Goal: Transaction & Acquisition: Purchase product/service

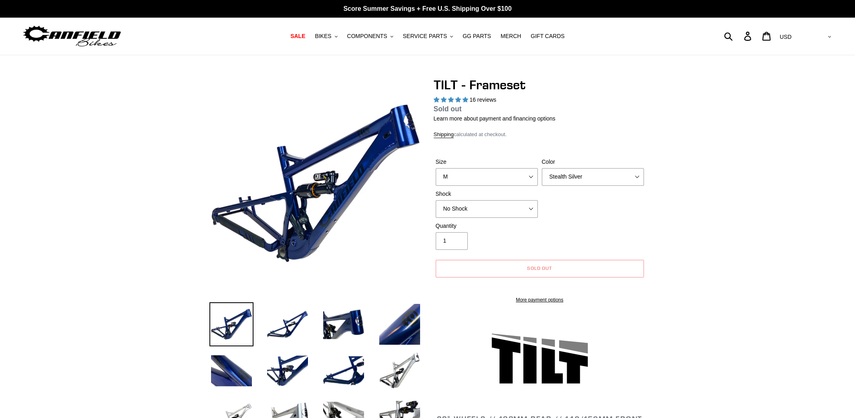
select select "highest-rating"
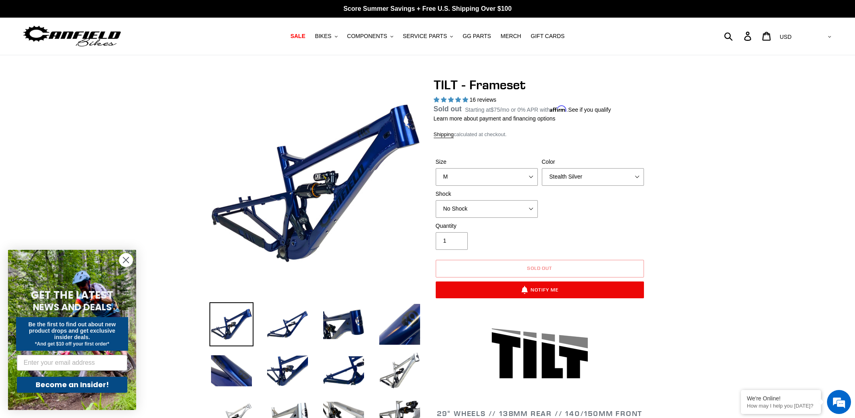
click at [68, 33] on img at bounding box center [72, 36] width 100 height 25
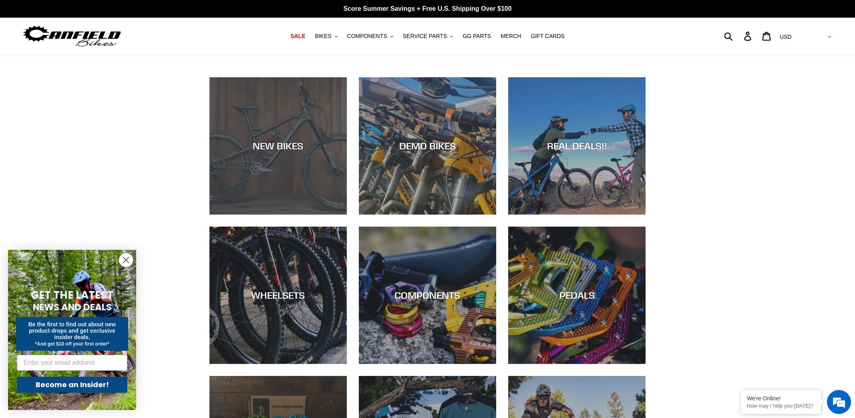
click at [273, 215] on div "NEW BIKES" at bounding box center [277, 215] width 137 height 0
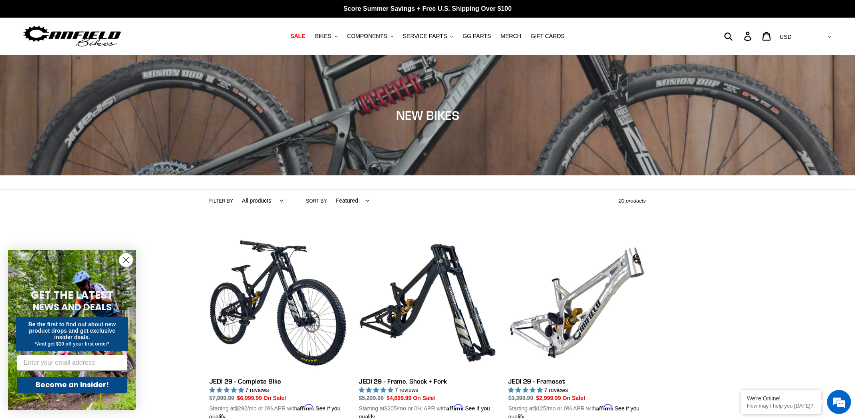
click at [129, 261] on circle "Close dialog" at bounding box center [125, 259] width 13 height 13
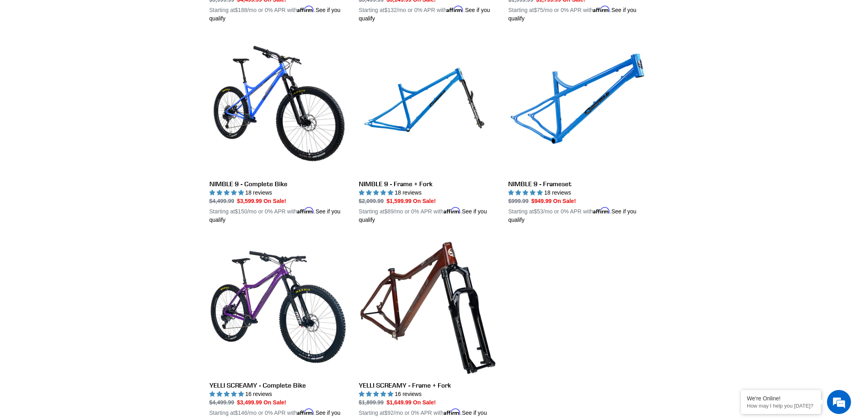
scroll to position [1241, 0]
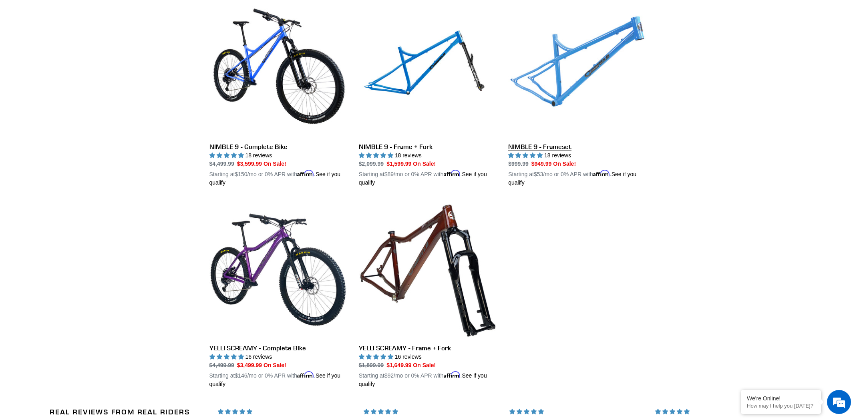
click at [539, 143] on link "NIMBLE 9 - Frameset" at bounding box center [576, 93] width 137 height 187
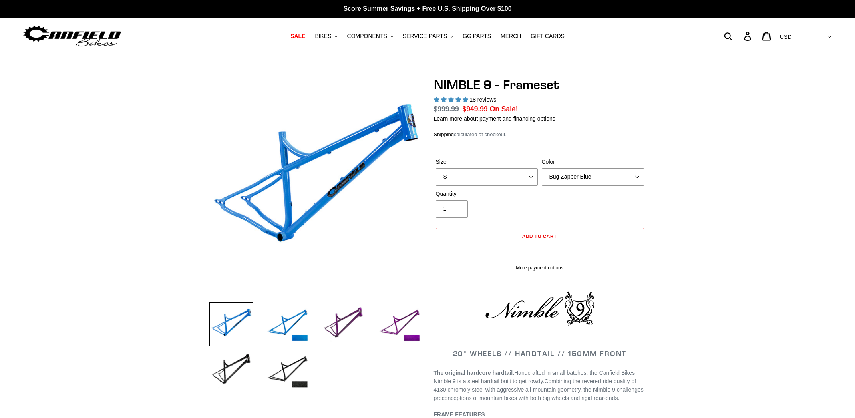
select select "highest-rating"
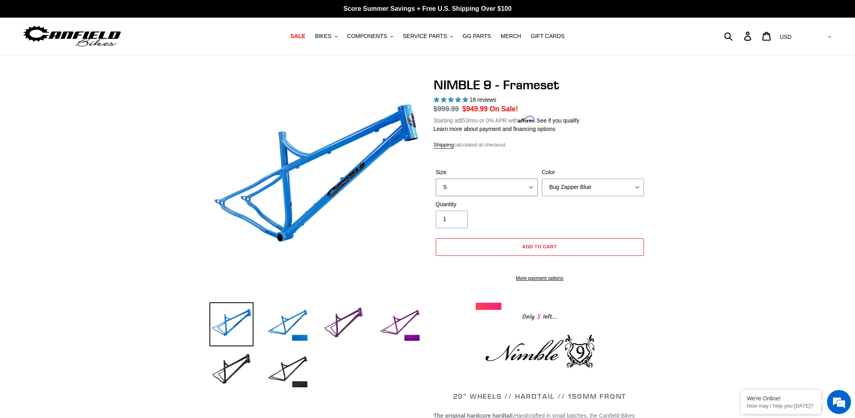
click at [518, 191] on select "S M L XL" at bounding box center [487, 188] width 102 height 18
select select "M"
click at [436, 179] on select "S M L XL" at bounding box center [487, 188] width 102 height 18
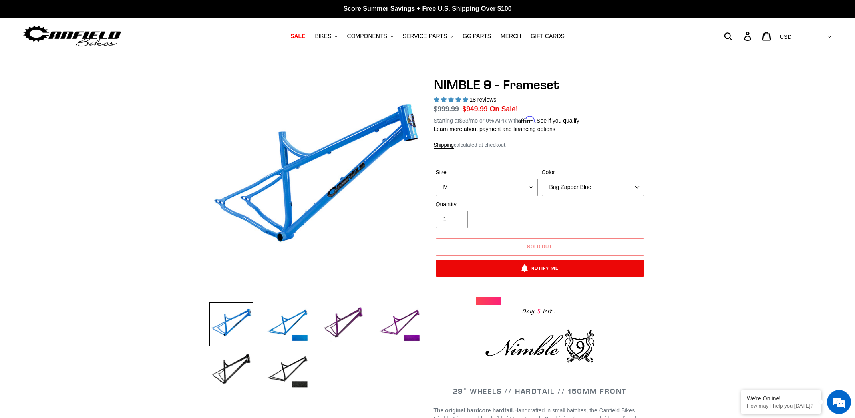
click at [593, 188] on select "Bug Zapper Blue Purple Haze -Sold Out Galaxy Black" at bounding box center [593, 188] width 102 height 18
click at [542, 179] on select "Bug Zapper Blue Purple Haze -Sold Out Galaxy Black" at bounding box center [593, 188] width 102 height 18
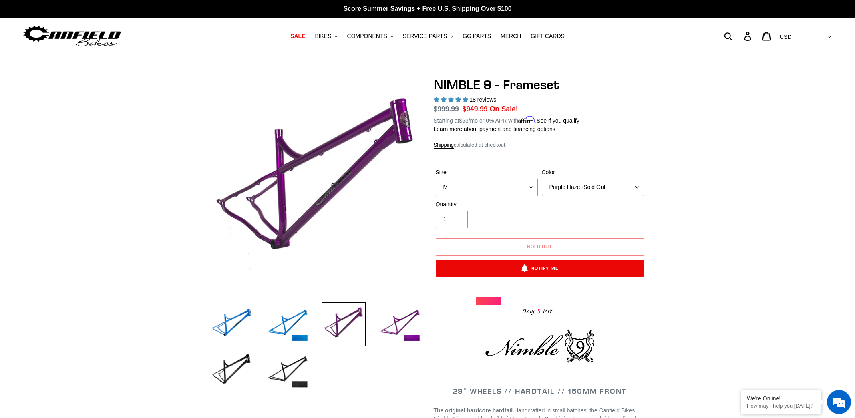
click at [577, 191] on select "Bug Zapper Blue Purple Haze -Sold Out Galaxy Black" at bounding box center [593, 188] width 102 height 18
click at [542, 179] on select "Bug Zapper Blue Purple Haze -Sold Out Galaxy Black" at bounding box center [593, 188] width 102 height 18
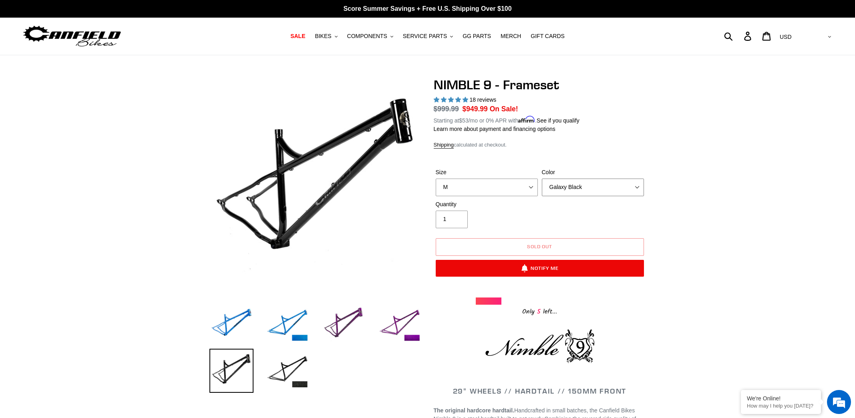
click at [574, 189] on select "Bug Zapper Blue Purple Haze -Sold Out Galaxy Black" at bounding box center [593, 188] width 102 height 18
select select "Purple Haze -Sold Out"
click at [542, 179] on select "Bug Zapper Blue Purple Haze -Sold Out Galaxy Black" at bounding box center [593, 188] width 102 height 18
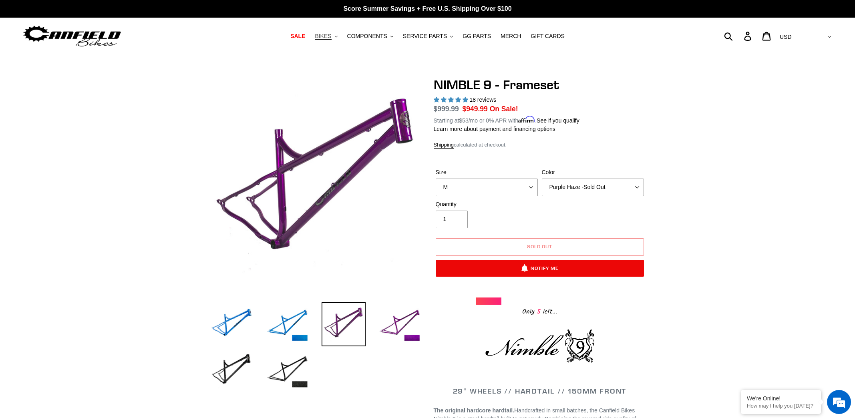
click at [331, 38] on span "BIKES" at bounding box center [323, 36] width 16 height 7
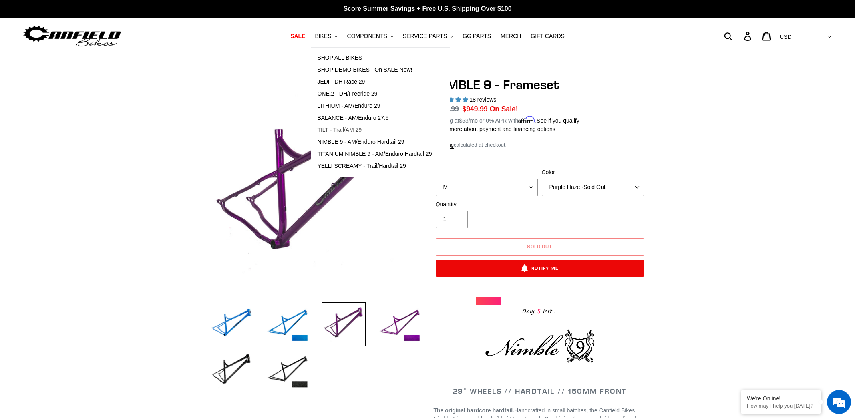
click at [340, 132] on span "TILT - Trail/AM 29" at bounding box center [339, 130] width 44 height 7
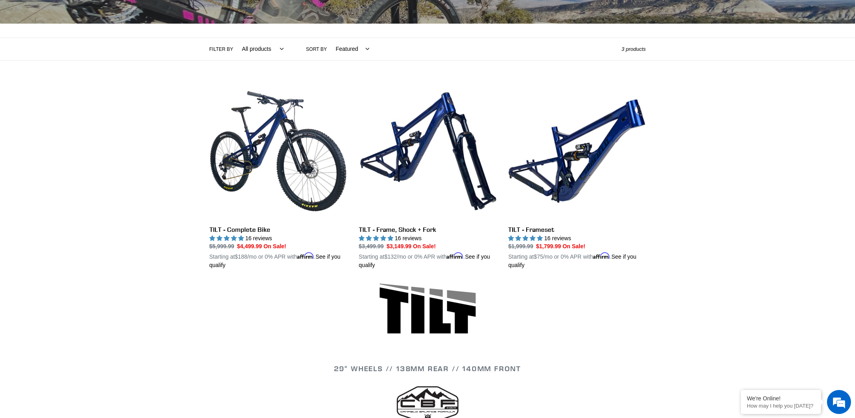
scroll to position [160, 0]
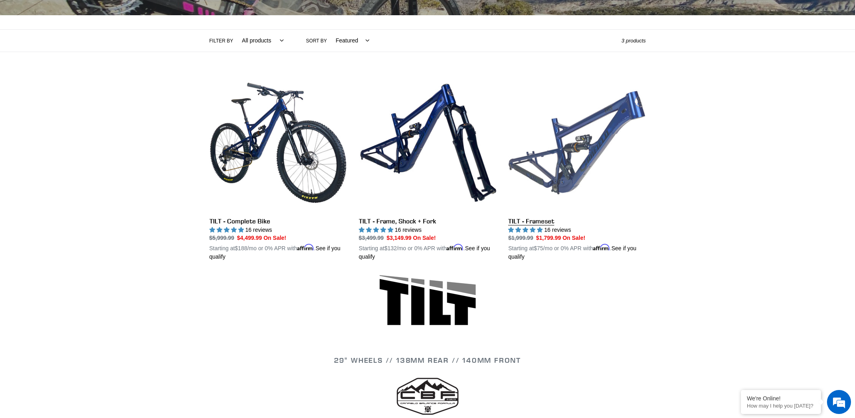
click at [561, 156] on link "TILT - Frameset" at bounding box center [576, 167] width 137 height 187
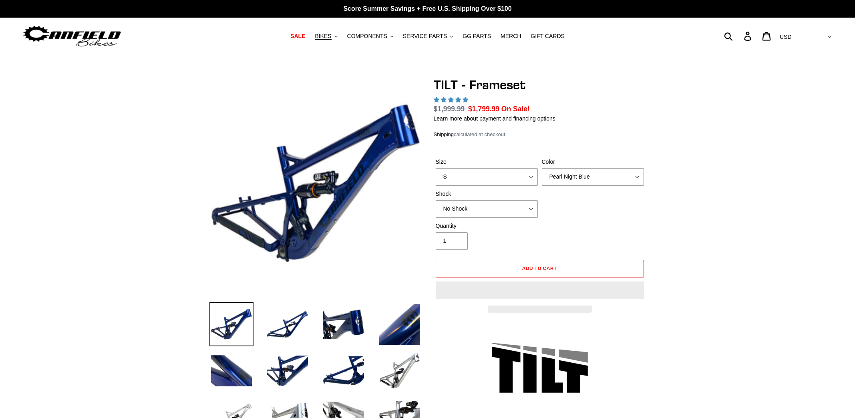
select select "highest-rating"
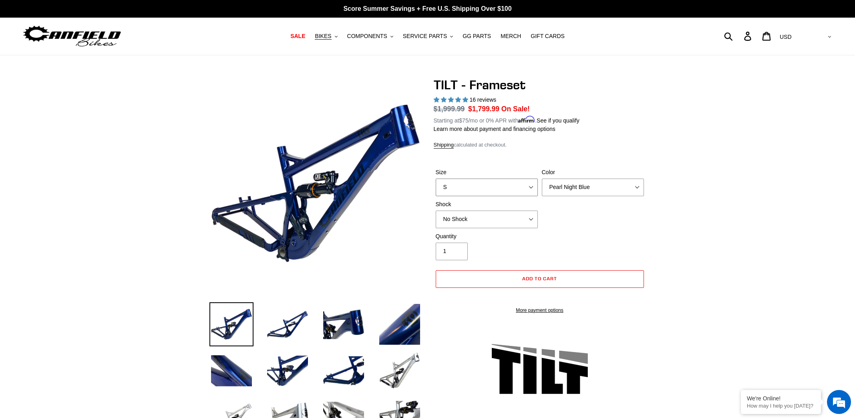
click at [528, 183] on select "S M L XL" at bounding box center [487, 188] width 102 height 18
select select "M"
click at [436, 179] on select "S M L XL" at bounding box center [487, 188] width 102 height 18
click at [611, 224] on div "Size S M L XL Color Pearl Night Blue Stealth Silver Shock No Shock Cane Creek D…" at bounding box center [540, 200] width 212 height 64
click at [627, 182] on select "Pearl Night Blue Stealth Silver" at bounding box center [593, 188] width 102 height 18
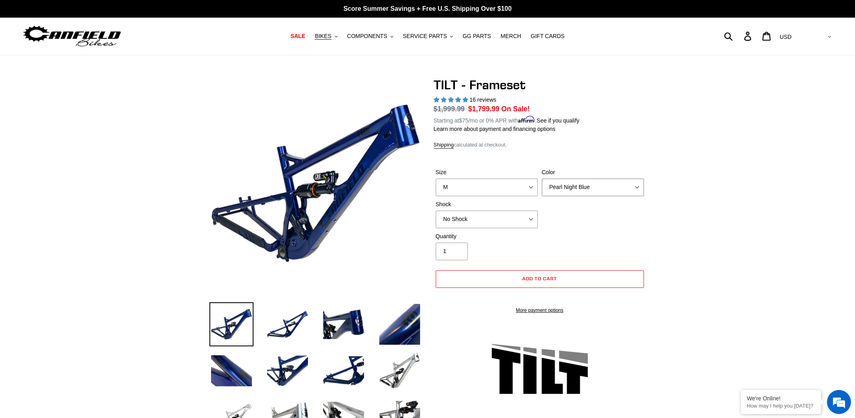
select select "Stealth Silver"
click at [542, 179] on select "Pearl Night Blue Stealth Silver" at bounding box center [593, 188] width 102 height 18
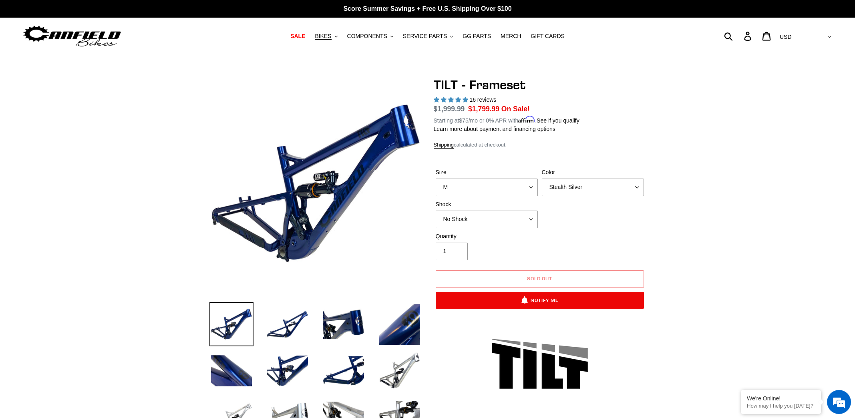
click at [593, 224] on div "Size S M L XL Color Pearl Night Blue Stealth Silver Shock No Shock Cane Creek D…" at bounding box center [540, 200] width 212 height 64
click at [533, 218] on select "No Shock Cane Creek DB Kitsuma Air RockShox Deluxe Ultimate Fox FLOAT X EXT Sto…" at bounding box center [487, 220] width 102 height 18
select select "Fox FLOAT X"
click at [436, 211] on select "No Shock Cane Creek DB Kitsuma Air RockShox Deluxe Ultimate Fox FLOAT X EXT Sto…" at bounding box center [487, 220] width 102 height 18
drag, startPoint x: 676, startPoint y: 247, endPoint x: 682, endPoint y: 247, distance: 5.6
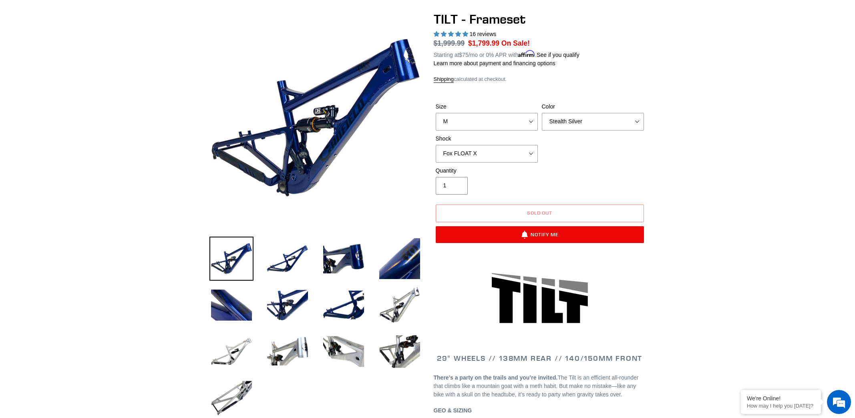
scroll to position [120, 0]
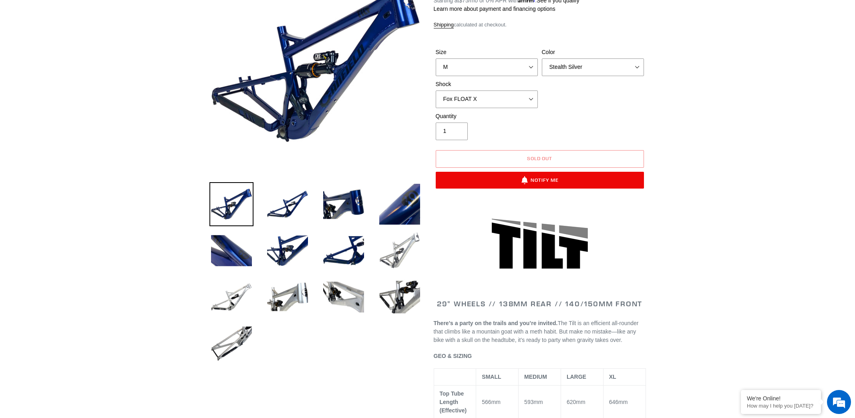
click at [401, 254] on img at bounding box center [400, 251] width 44 height 44
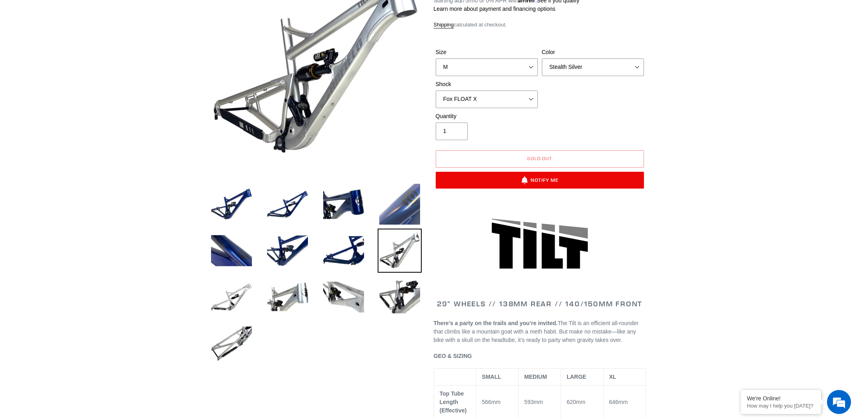
click at [403, 211] on img at bounding box center [400, 204] width 44 height 44
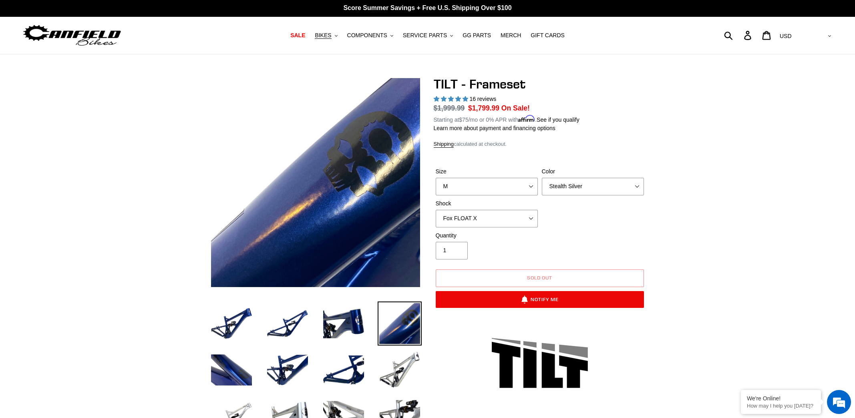
scroll to position [0, 0]
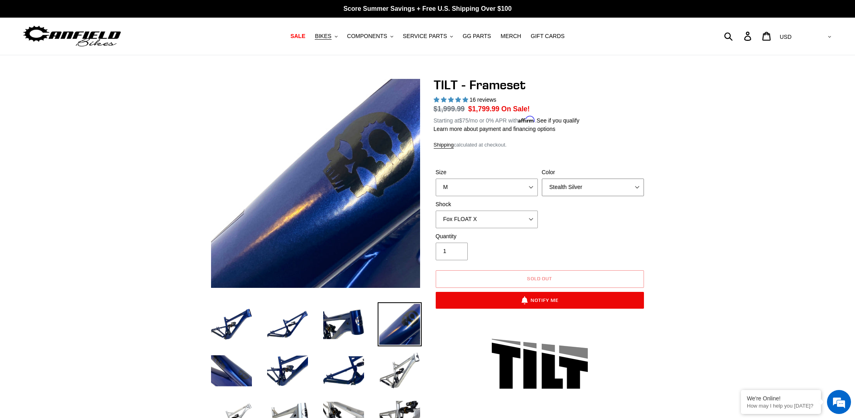
click at [583, 185] on select "Pearl Night Blue Stealth Silver" at bounding box center [593, 188] width 102 height 18
select select "Pearl Night Blue"
click at [542, 179] on select "Pearl Night Blue Stealth Silver" at bounding box center [593, 188] width 102 height 18
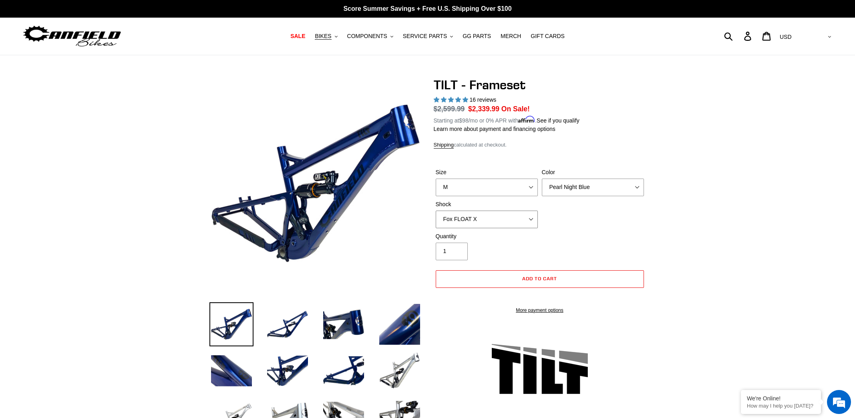
click at [531, 219] on select "No Shock Cane Creek DB Kitsuma Air RockShox Deluxe Ultimate Fox FLOAT X EXT Sto…" at bounding box center [487, 220] width 102 height 18
click at [436, 211] on select "No Shock Cane Creek DB Kitsuma Air RockShox Deluxe Ultimate Fox FLOAT X EXT Sto…" at bounding box center [487, 220] width 102 height 18
click at [510, 219] on select "No Shock Cane Creek DB Kitsuma Air RockShox Deluxe Ultimate Fox FLOAT X EXT Sto…" at bounding box center [487, 220] width 102 height 18
click at [436, 211] on select "No Shock Cane Creek DB Kitsuma Air RockShox Deluxe Ultimate Fox FLOAT X EXT Sto…" at bounding box center [487, 220] width 102 height 18
click at [515, 222] on select "No Shock Cane Creek DB Kitsuma Air RockShox Deluxe Ultimate Fox FLOAT X EXT Sto…" at bounding box center [487, 220] width 102 height 18
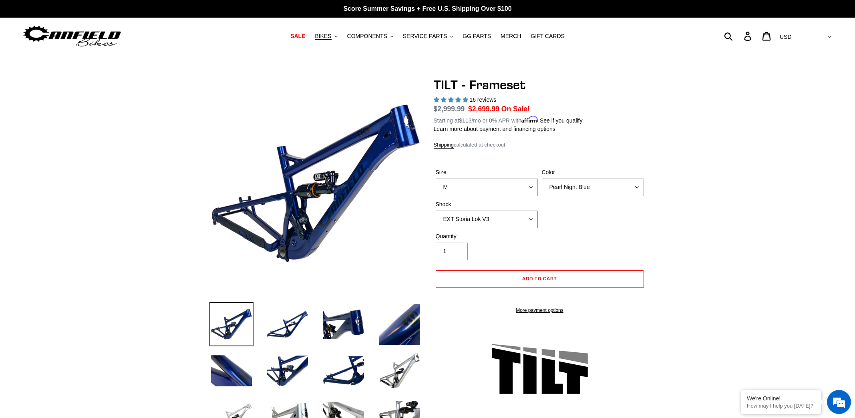
select select "Cane Creek DB Kitsuma Air"
click at [436, 211] on select "No Shock Cane Creek DB Kitsuma Air RockShox Deluxe Ultimate Fox FLOAT X EXT Sto…" at bounding box center [487, 220] width 102 height 18
